Goal: Obtain resource: Download file/media

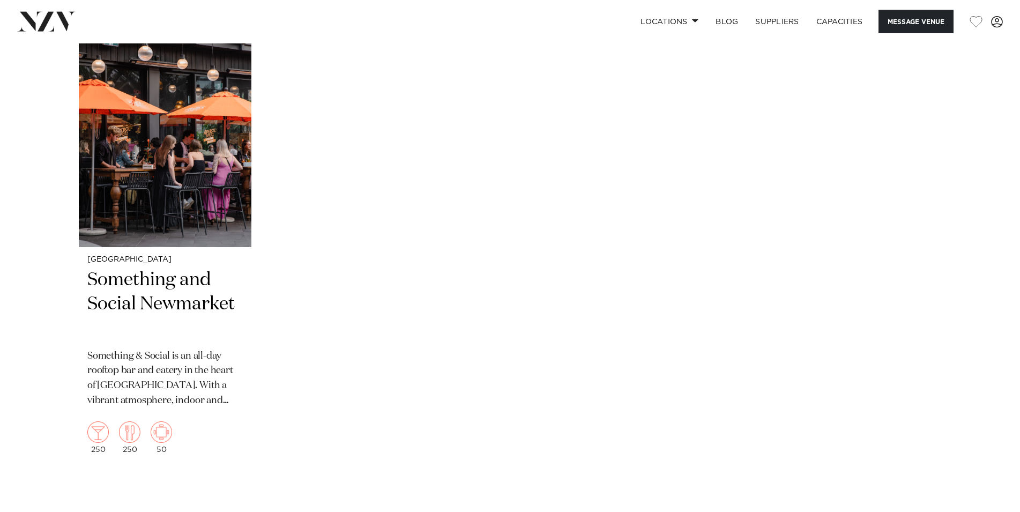
scroll to position [2297, 0]
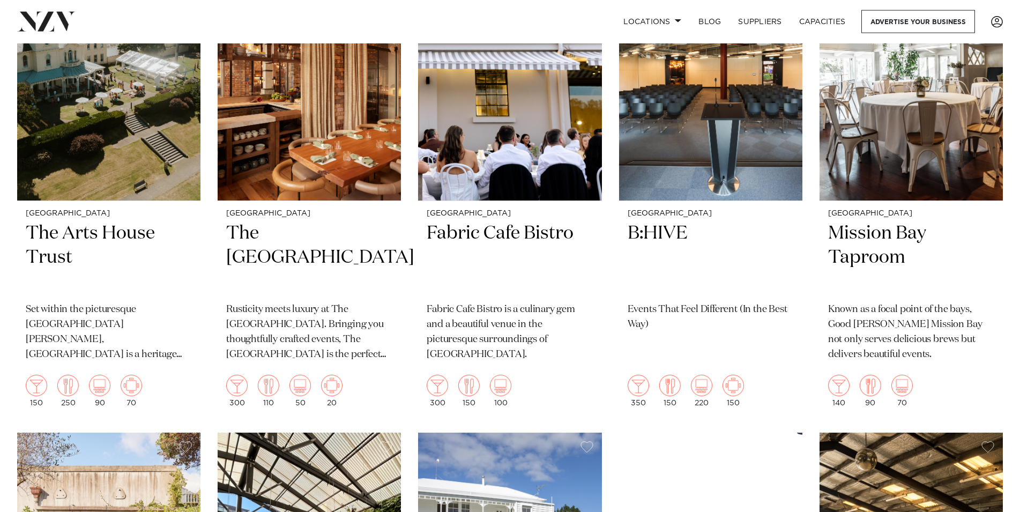
scroll to position [5140, 0]
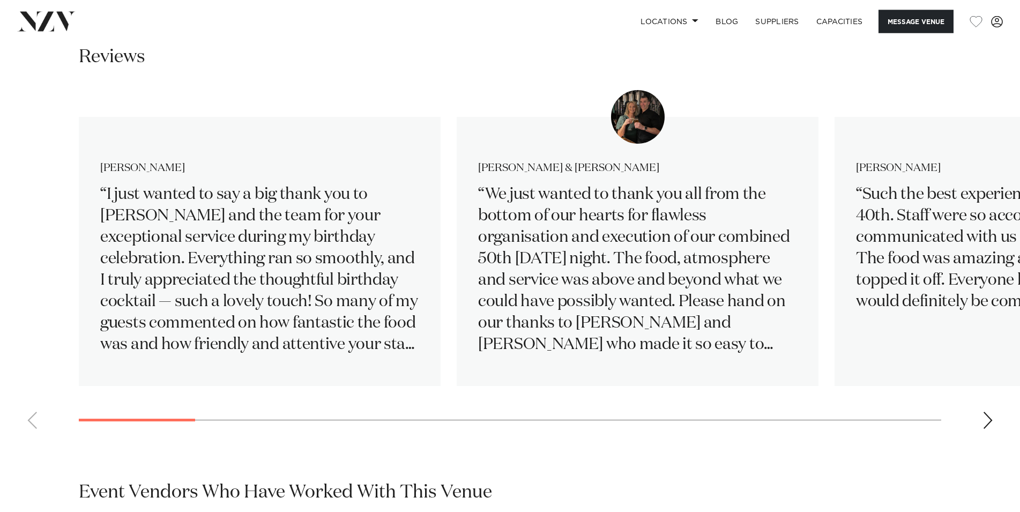
scroll to position [1805, 0]
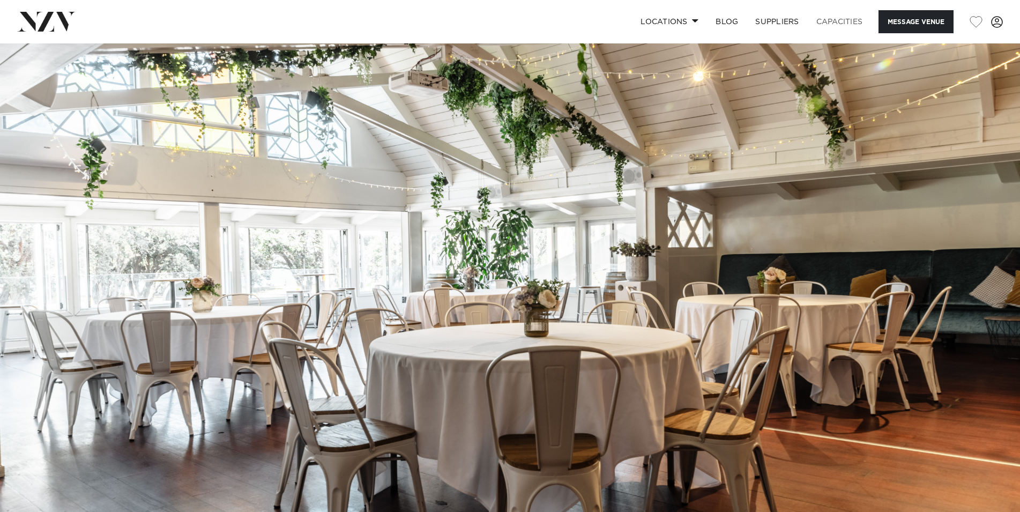
click at [836, 20] on link "Capacities" at bounding box center [840, 21] width 64 height 23
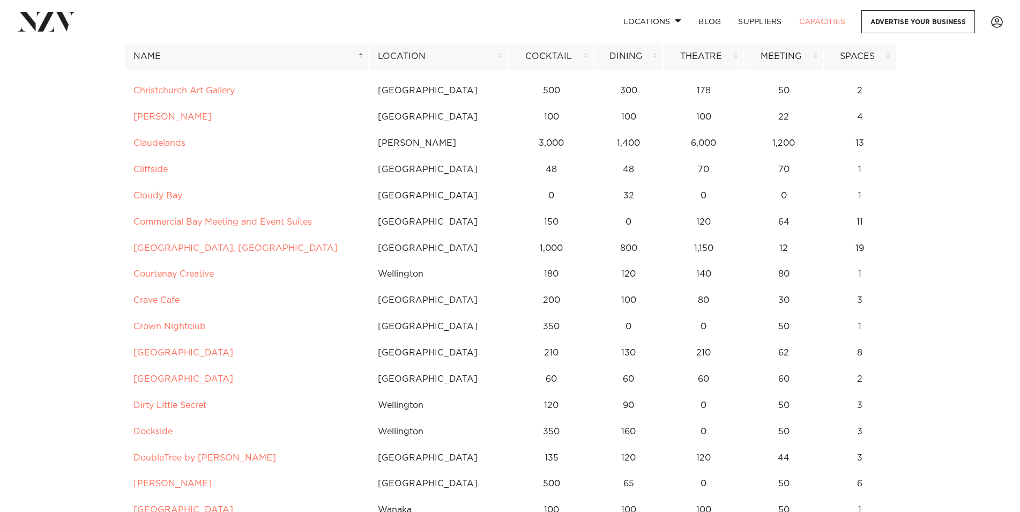
scroll to position [1338, 0]
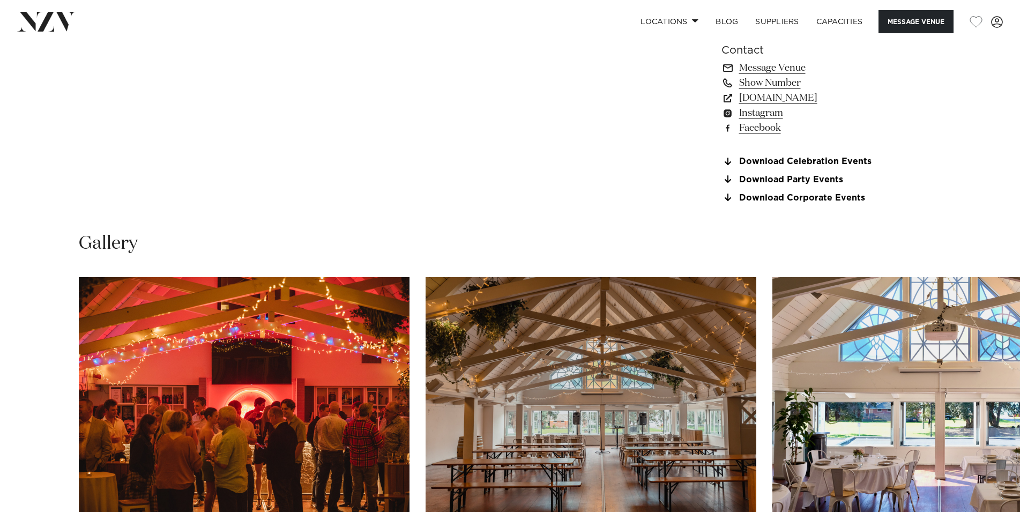
scroll to position [984, 0]
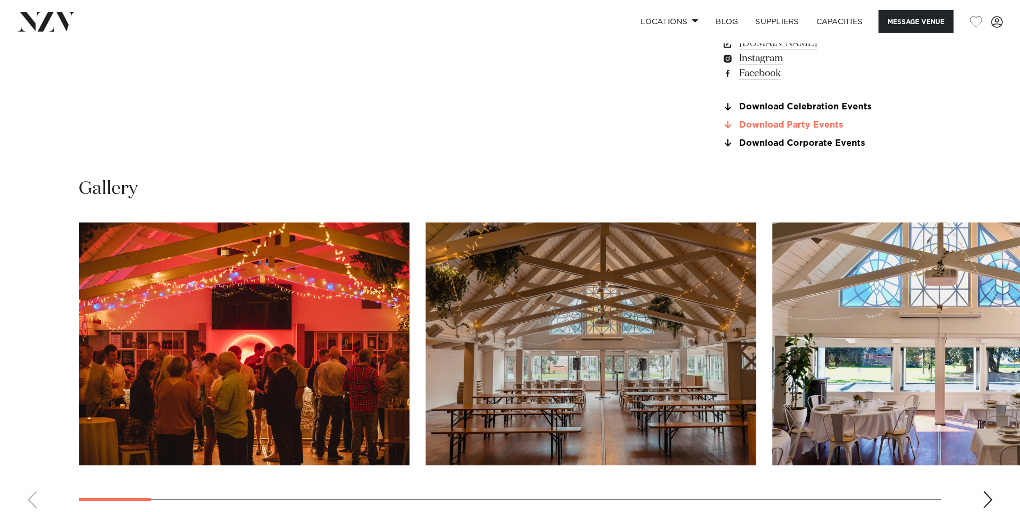
click at [810, 127] on link "Download Party Events" at bounding box center [809, 125] width 175 height 10
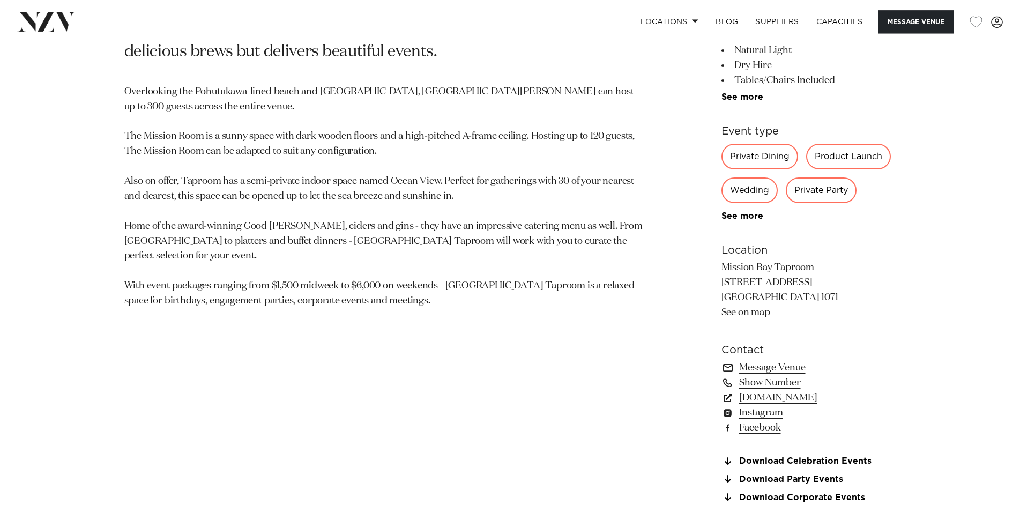
scroll to position [671, 0]
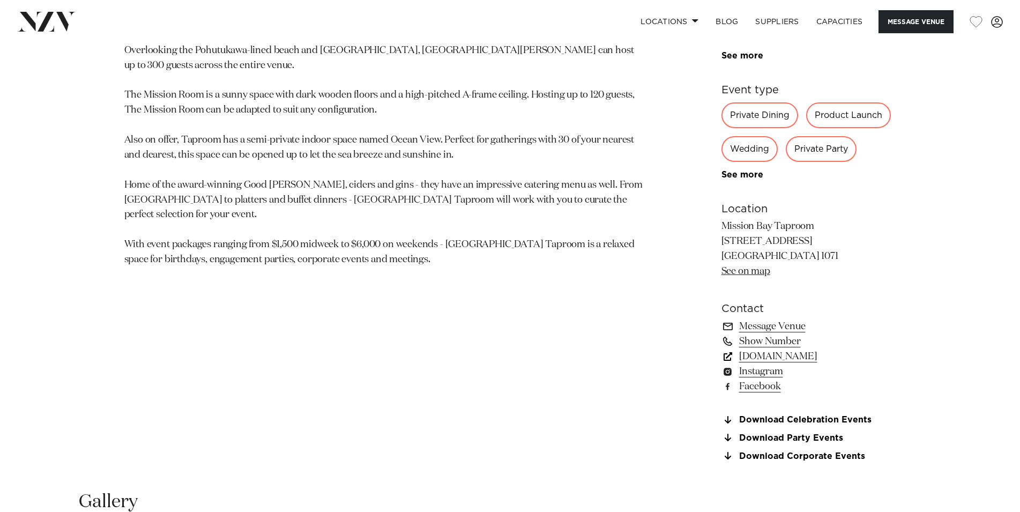
click at [849, 359] on link "[DOMAIN_NAME]" at bounding box center [809, 356] width 175 height 15
